Goal: Browse casually

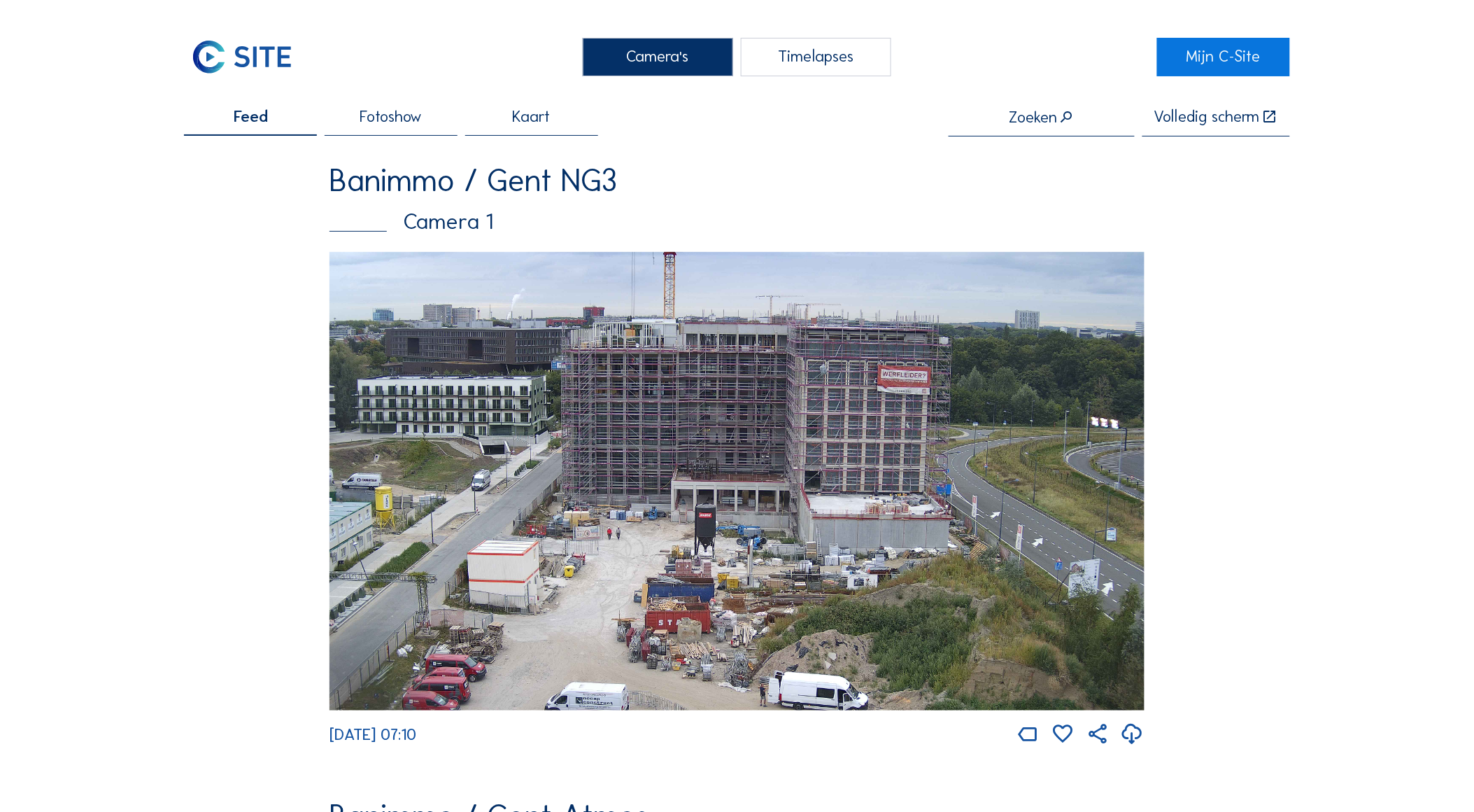
scroll to position [77, 0]
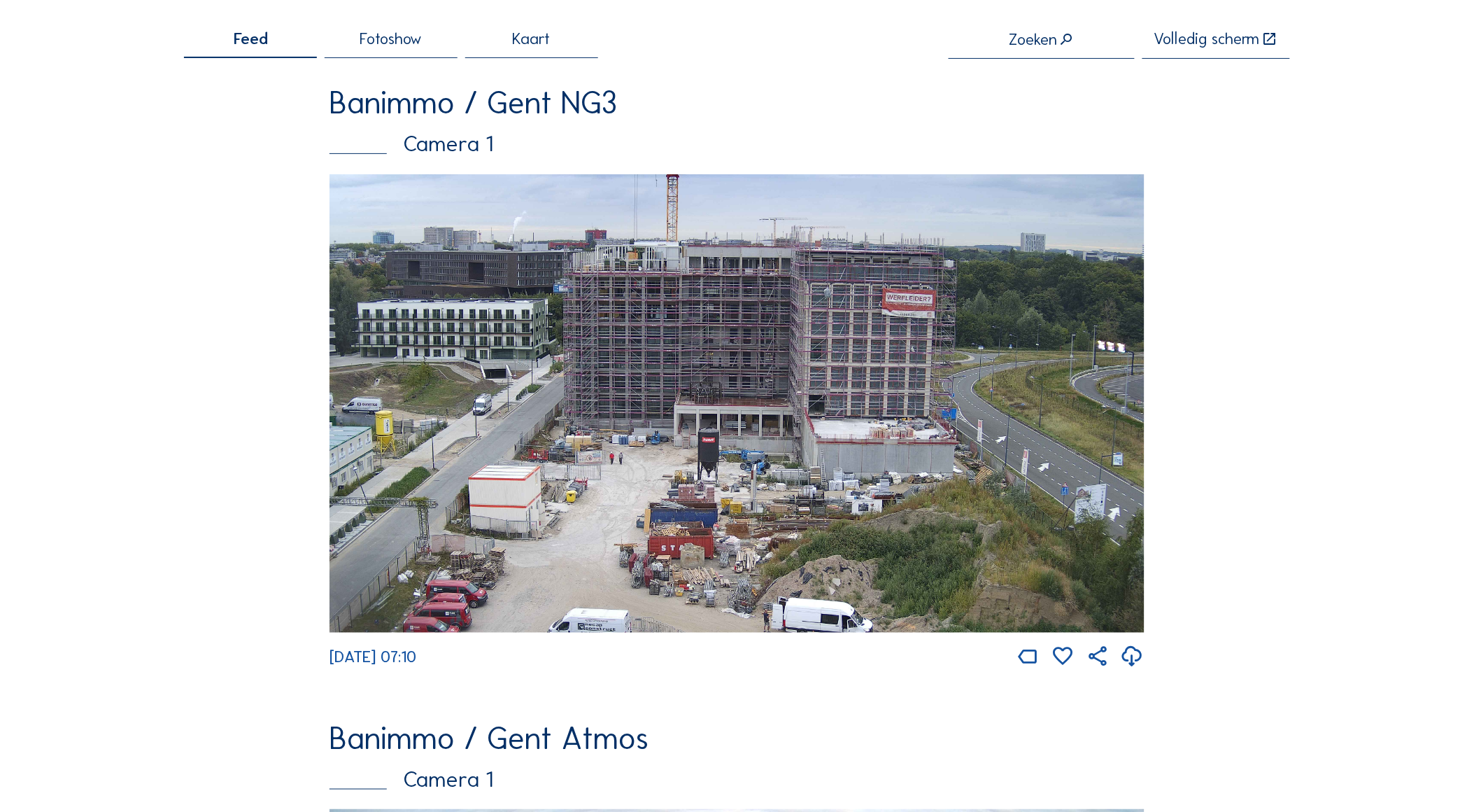
click at [746, 362] on img at bounding box center [737, 403] width 815 height 458
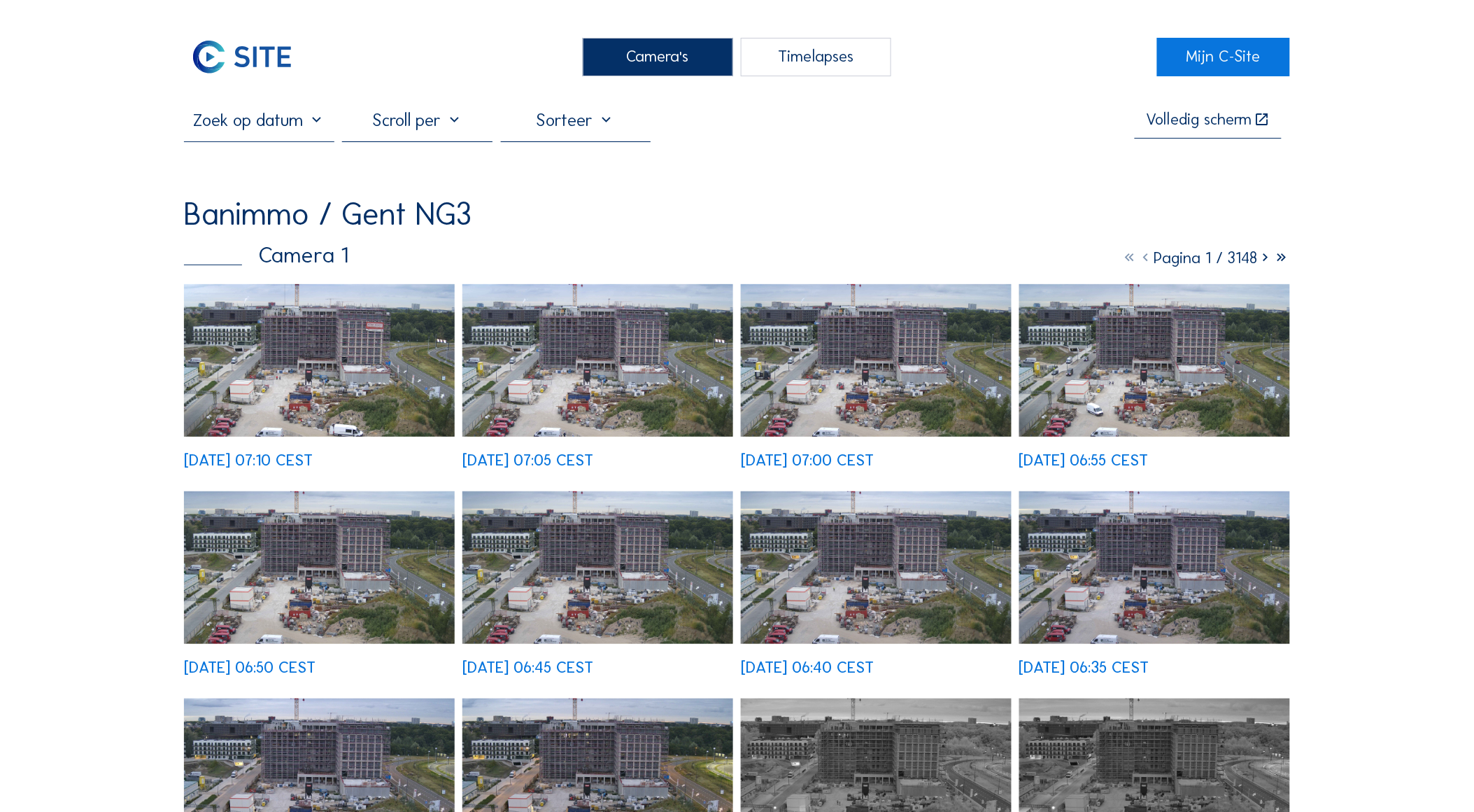
click at [303, 351] on img at bounding box center [319, 360] width 270 height 153
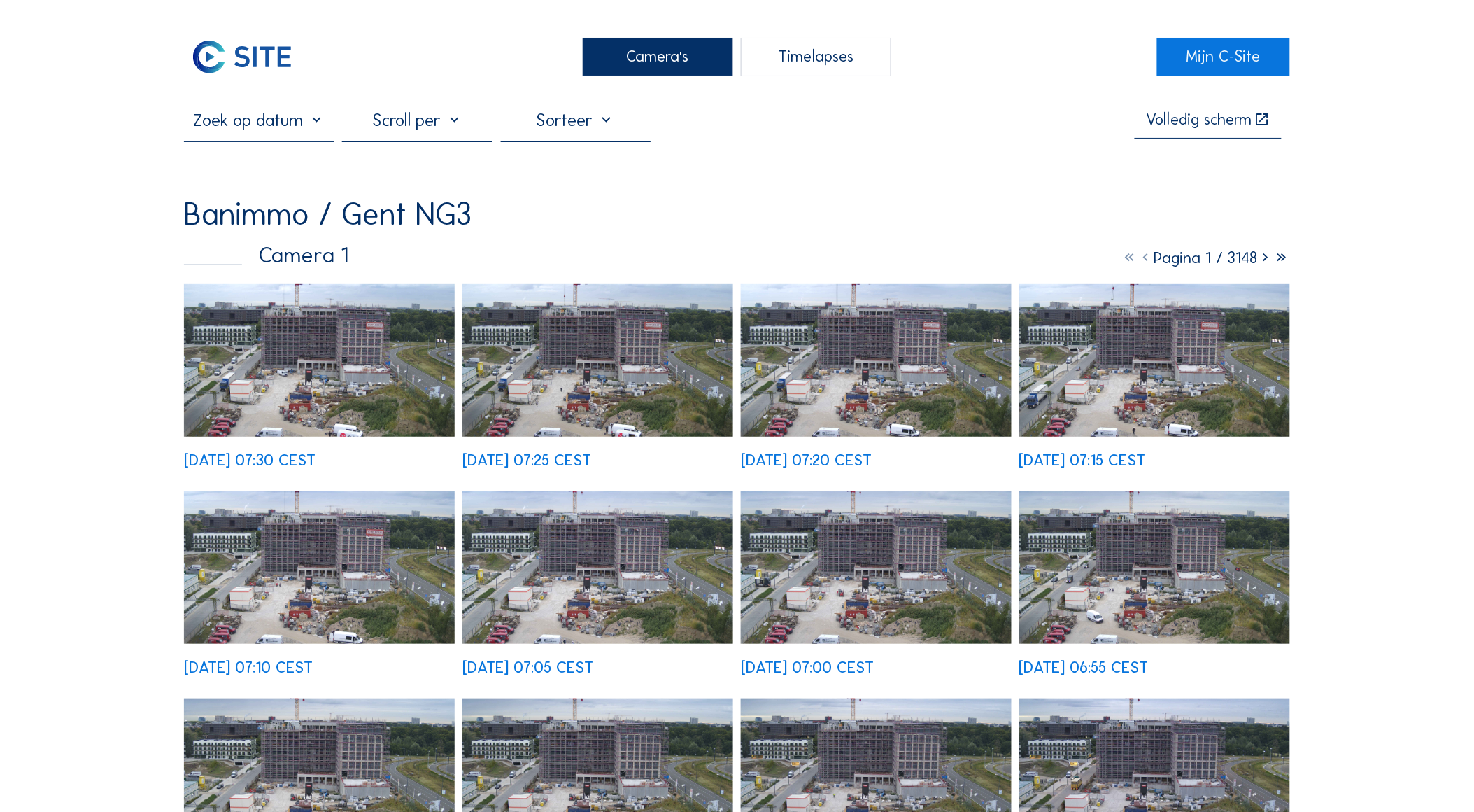
click at [422, 374] on img at bounding box center [319, 360] width 270 height 153
